Goal: Information Seeking & Learning: Find specific fact

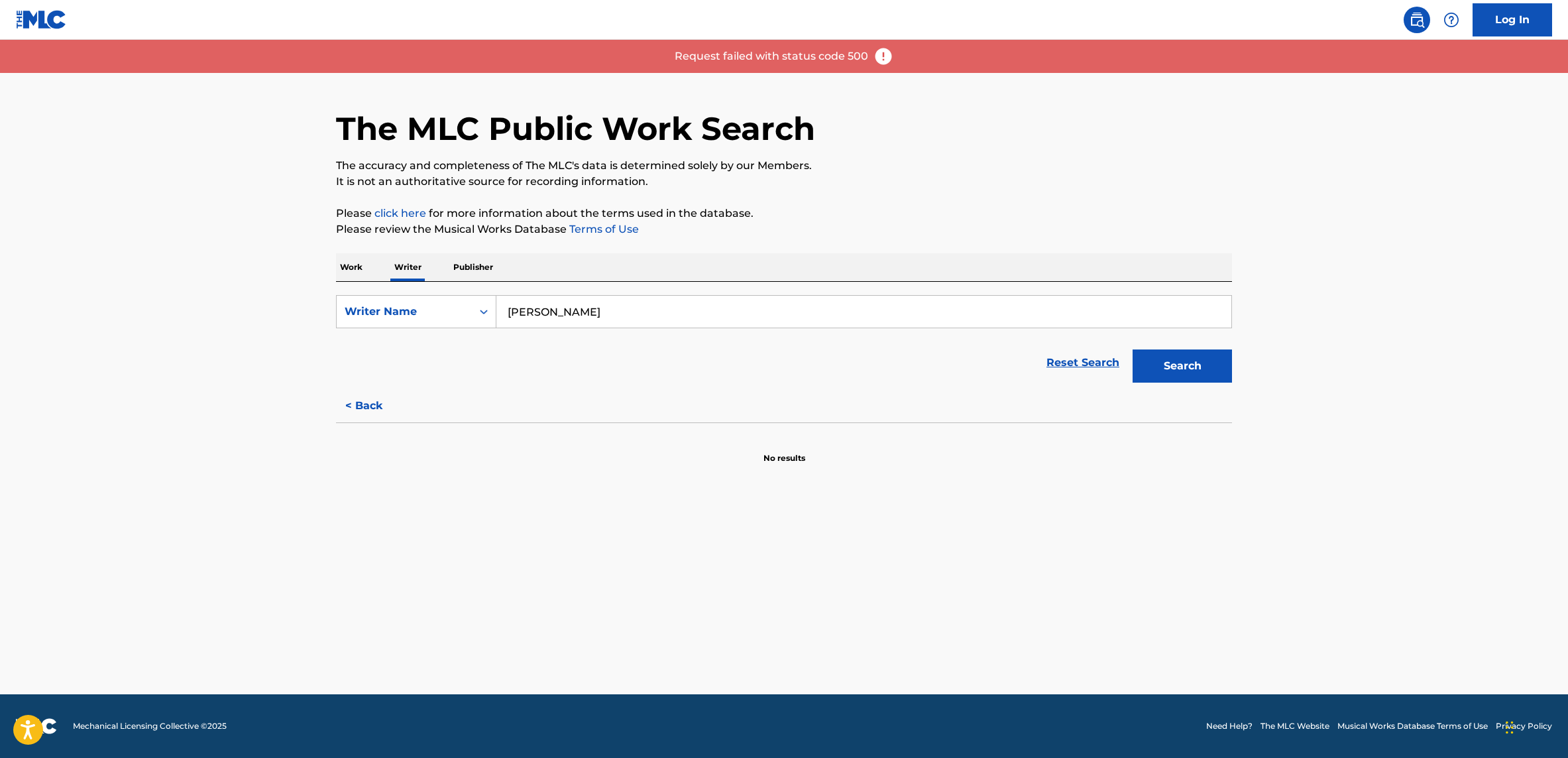
click at [798, 440] on p "No results" at bounding box center [784, 450] width 41 height 28
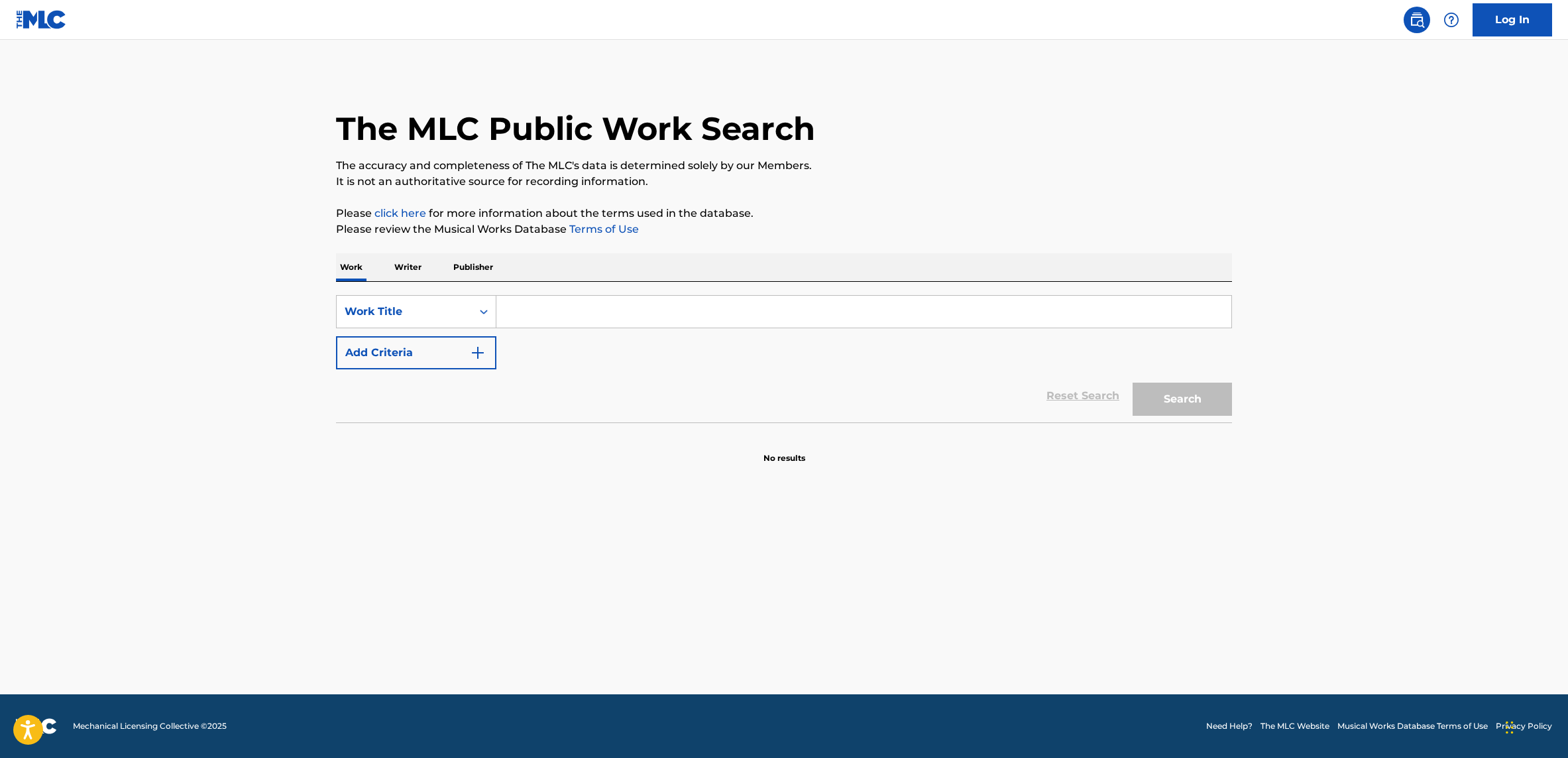
click at [421, 267] on p "Writer" at bounding box center [408, 267] width 35 height 28
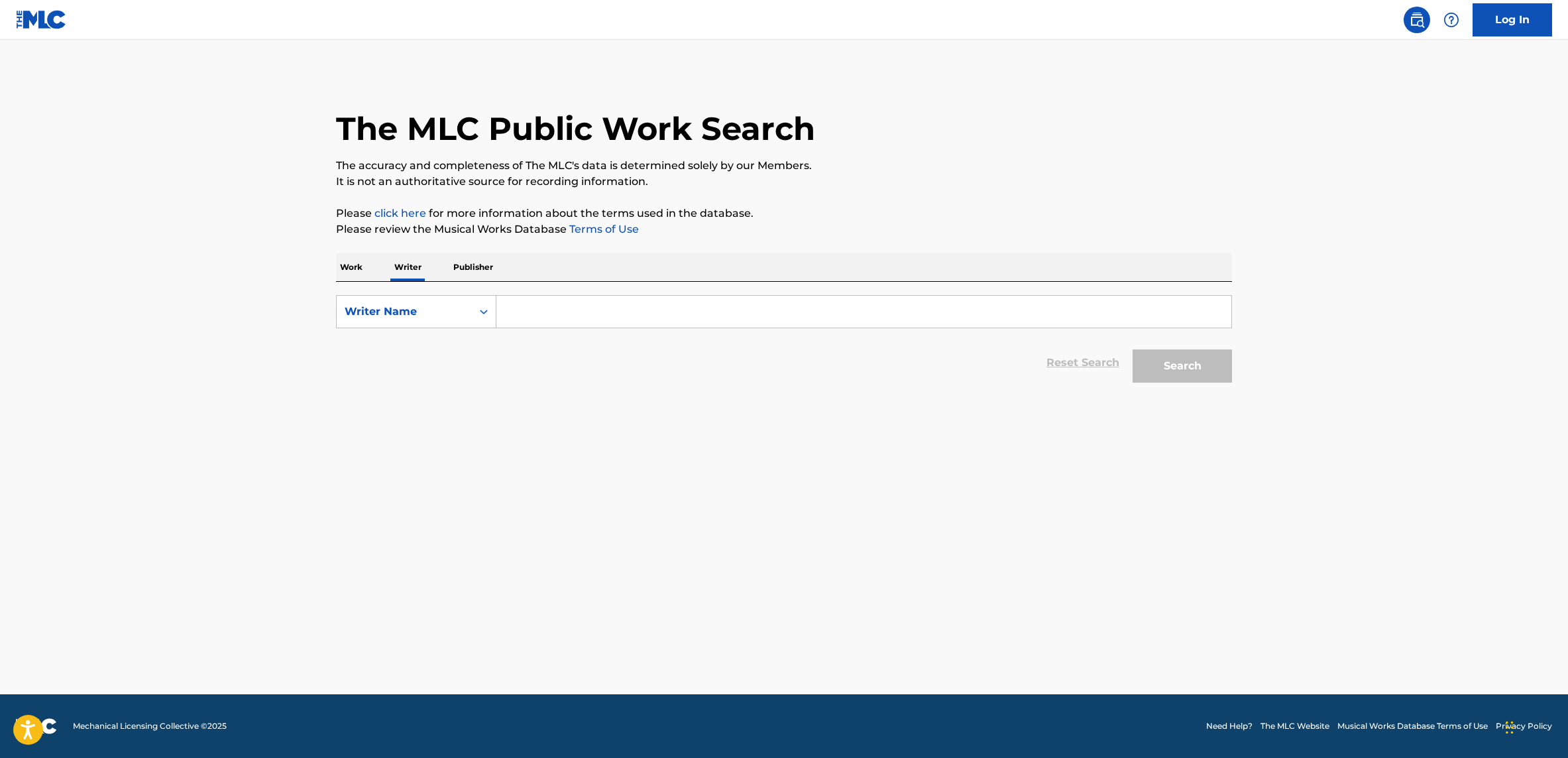
click at [564, 317] on input "Search Form" at bounding box center [864, 311] width 735 height 32
type input "[PERSON_NAME]"
click at [1178, 364] on button "Search" at bounding box center [1182, 366] width 99 height 33
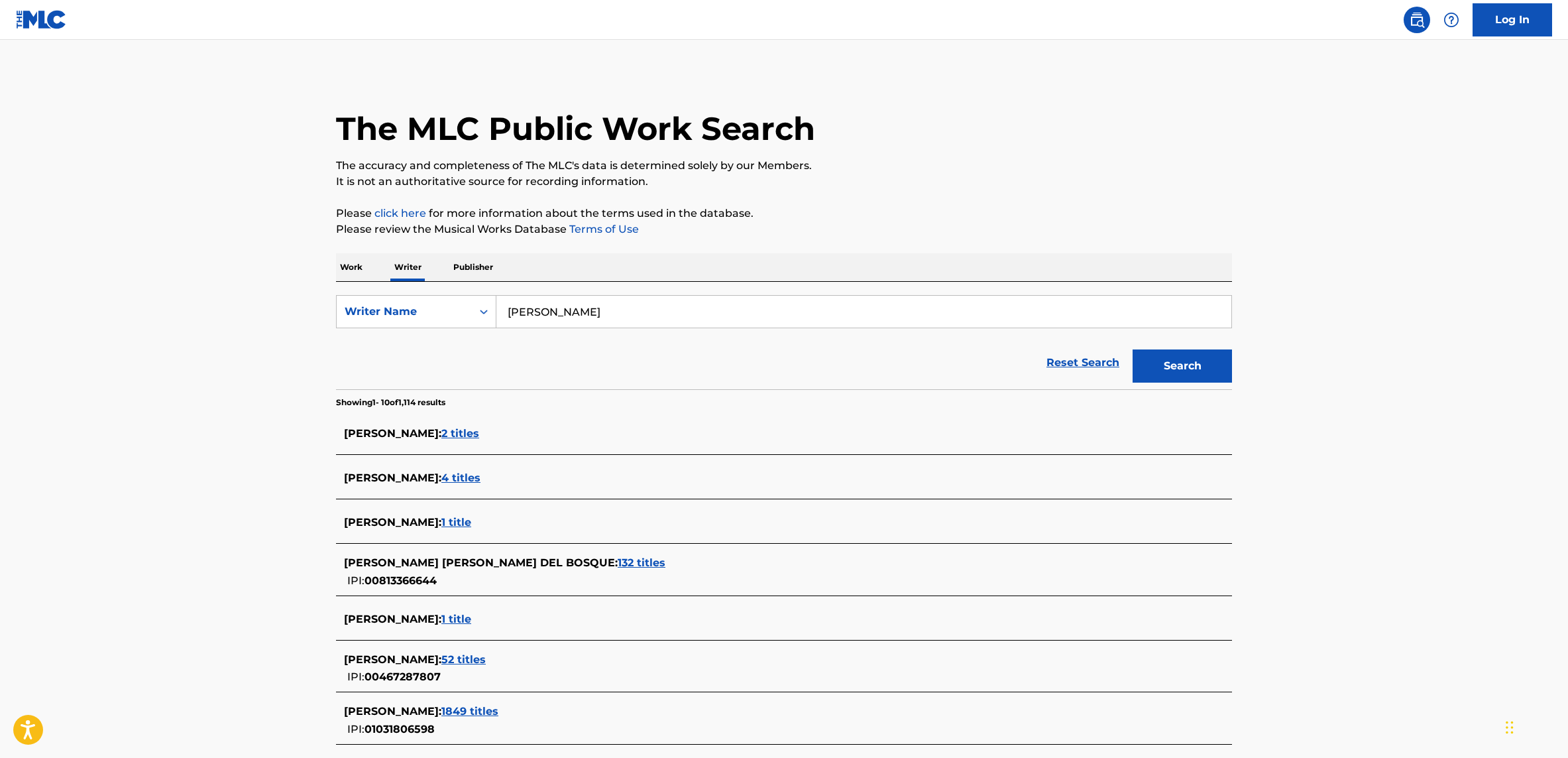
click at [666, 557] on span "132 titles" at bounding box center [642, 562] width 47 height 12
